Goal: Navigation & Orientation: Find specific page/section

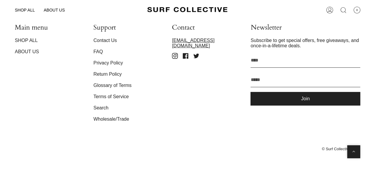
scroll to position [973, 0]
click at [18, 54] on link "ABOUT US" at bounding box center [27, 51] width 24 height 5
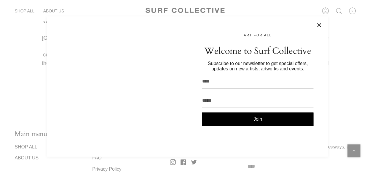
scroll to position [116, 0]
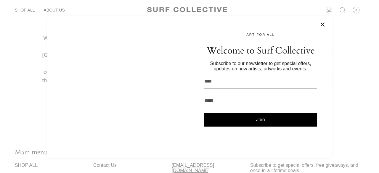
drag, startPoint x: 320, startPoint y: 27, endPoint x: 323, endPoint y: 26, distance: 3.1
click at [321, 26] on div "ART FOR ALL Welcome to Surf Collective Subscribe to our newsletter to get speci…" at bounding box center [189, 87] width 285 height 142
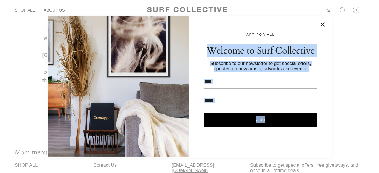
drag, startPoint x: 324, startPoint y: 25, endPoint x: 313, endPoint y: 30, distance: 11.7
click at [324, 25] on button at bounding box center [323, 25] width 6 height 6
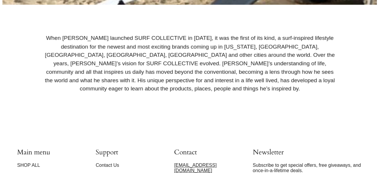
scroll to position [0, 0]
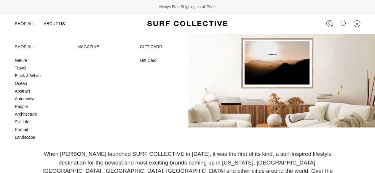
click at [30, 25] on span "SHOP ALL" at bounding box center [25, 23] width 20 height 5
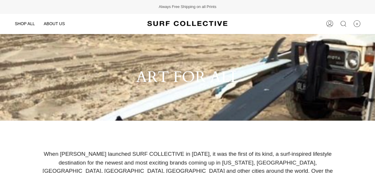
click at [342, 23] on icon at bounding box center [343, 23] width 7 height 7
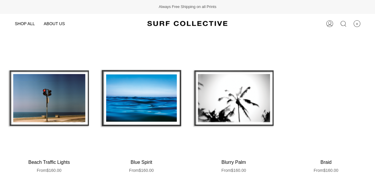
click at [341, 24] on icon at bounding box center [343, 23] width 7 height 7
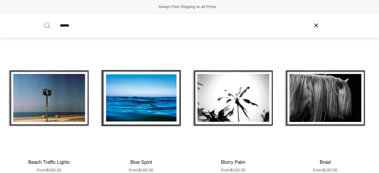
paste input "**********"
click at [39, 14] on button "Search" at bounding box center [47, 25] width 16 height 23
type input "**********"
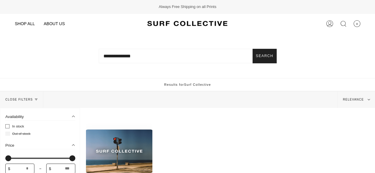
click at [140, 60] on input "**********" at bounding box center [188, 56] width 178 height 15
click at [258, 60] on button "Search" at bounding box center [265, 56] width 24 height 15
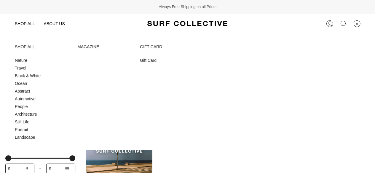
click at [27, 23] on span "SHOP ALL" at bounding box center [25, 23] width 20 height 5
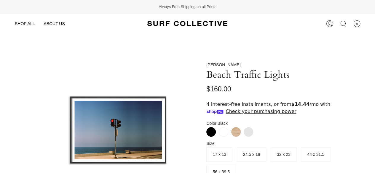
click at [173, 25] on img at bounding box center [187, 23] width 80 height 11
